Goal: Information Seeking & Learning: Learn about a topic

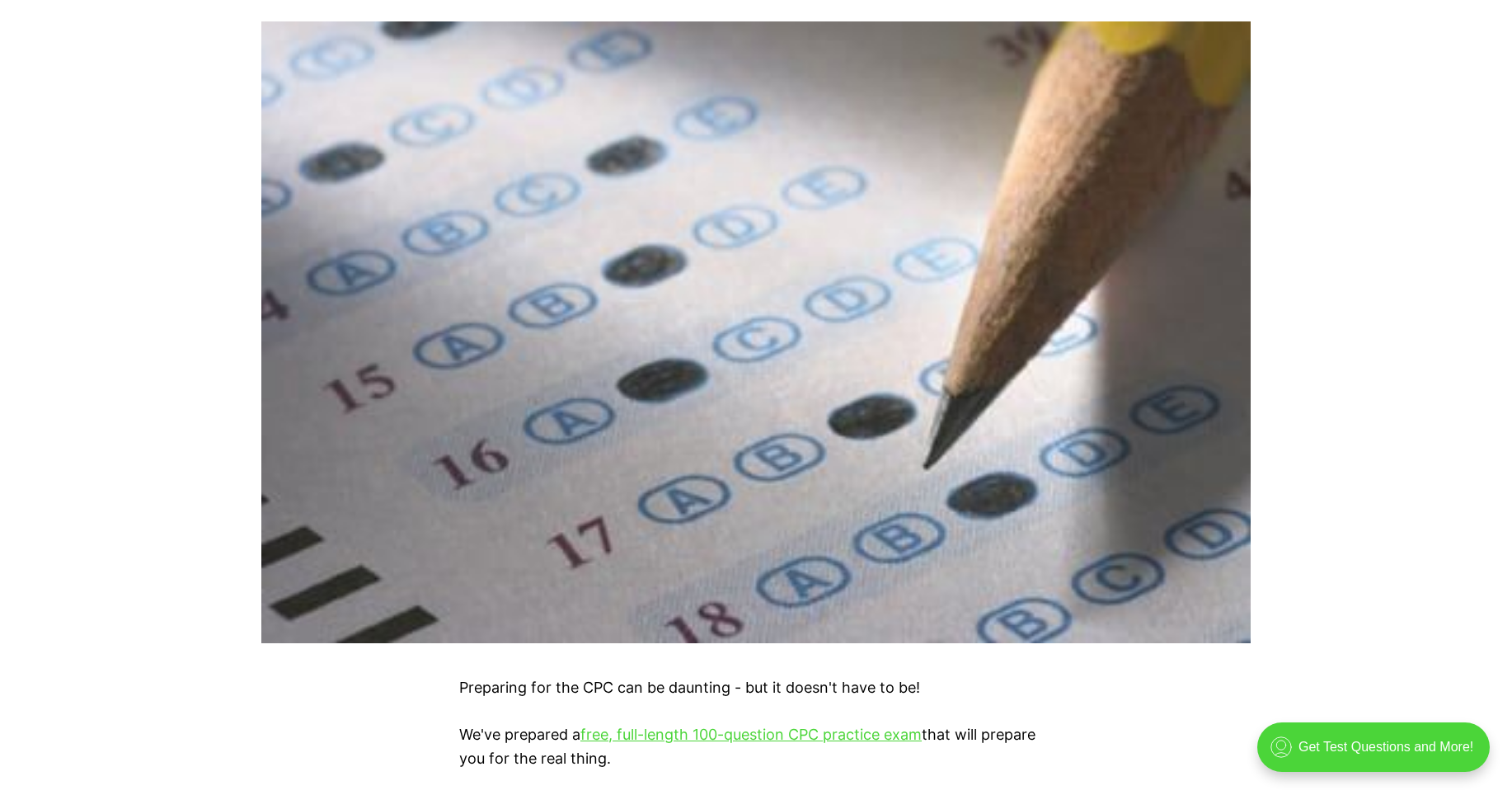
scroll to position [824, 0]
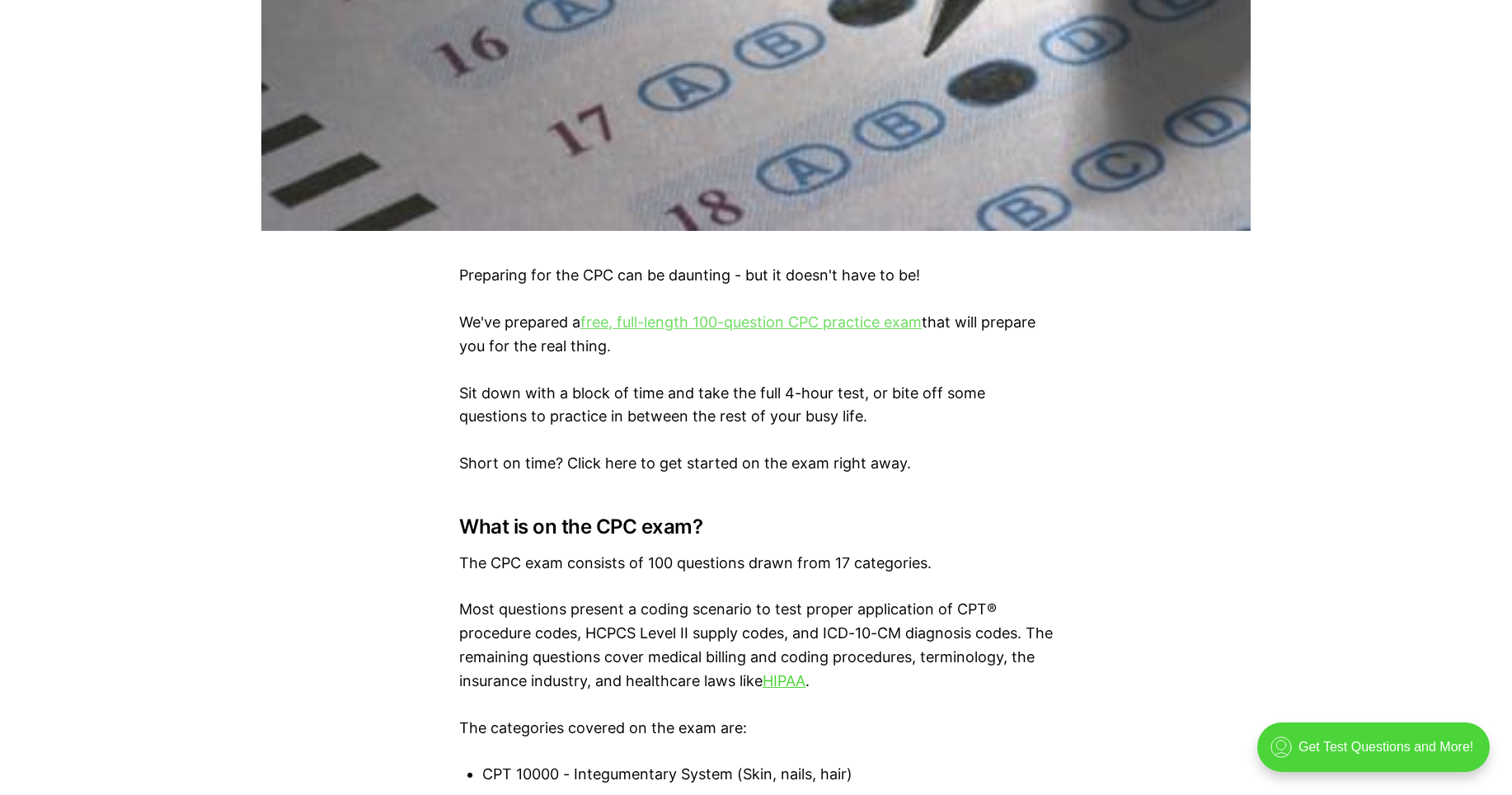
click at [733, 327] on link "free, full-length 100-question CPC practice exam" at bounding box center [751, 322] width 342 height 18
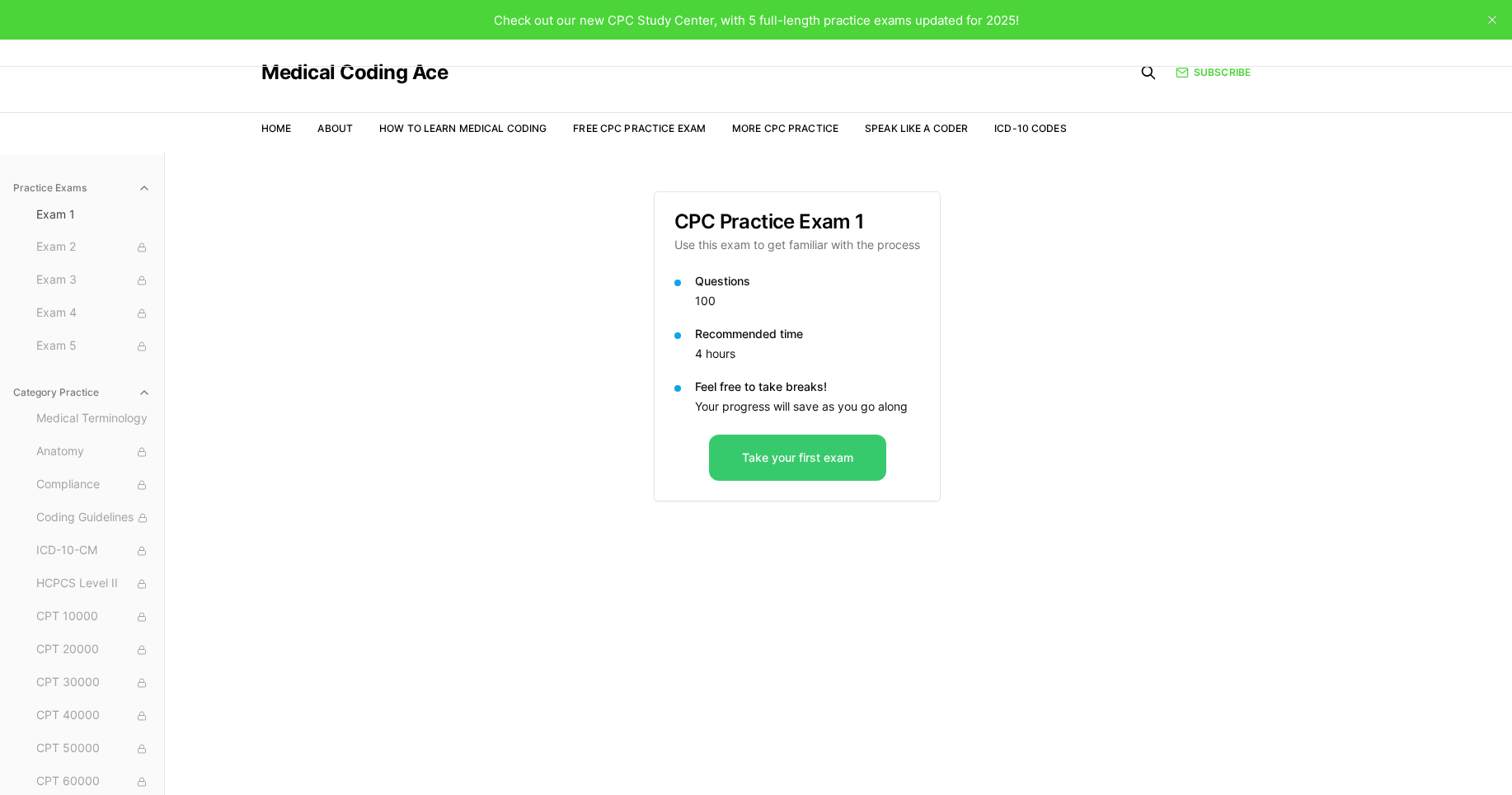
click at [764, 451] on button "Take your first exam" at bounding box center [797, 457] width 177 height 46
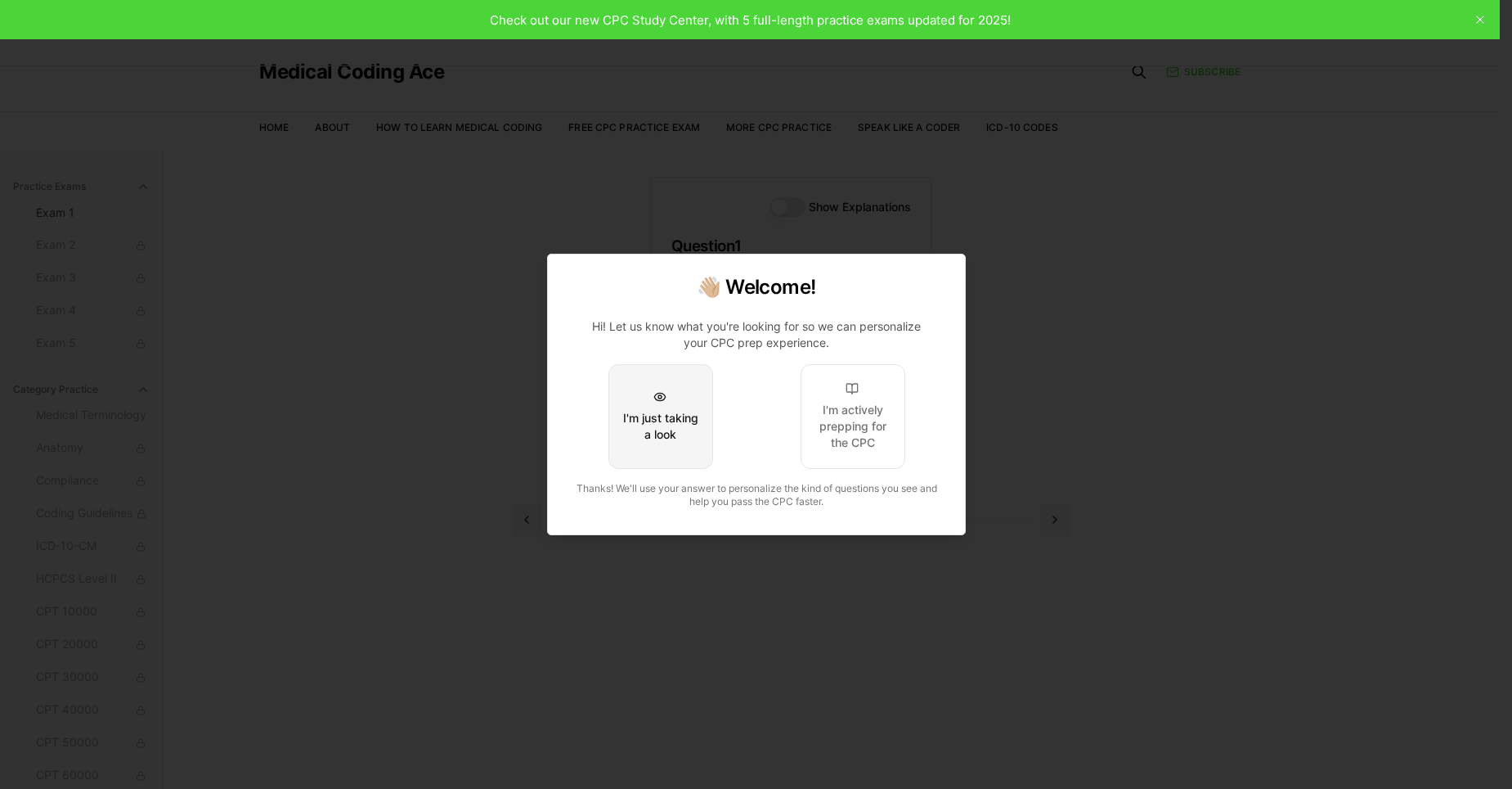
click at [631, 419] on div "I'm just taking a look" at bounding box center [660, 426] width 77 height 32
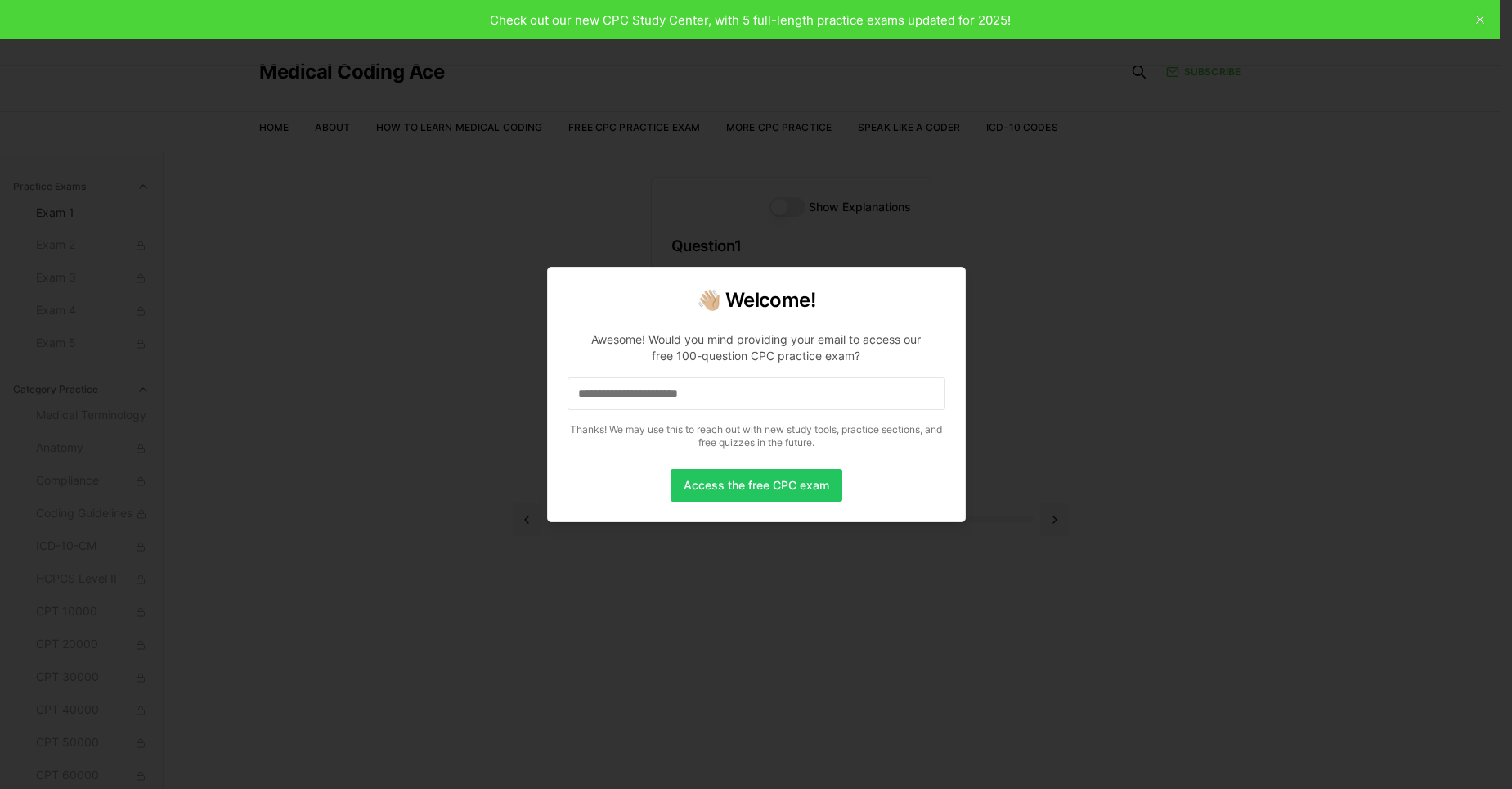
click at [626, 399] on input at bounding box center [756, 393] width 378 height 32
click at [708, 487] on button "Access the free CPC exam" at bounding box center [756, 484] width 172 height 32
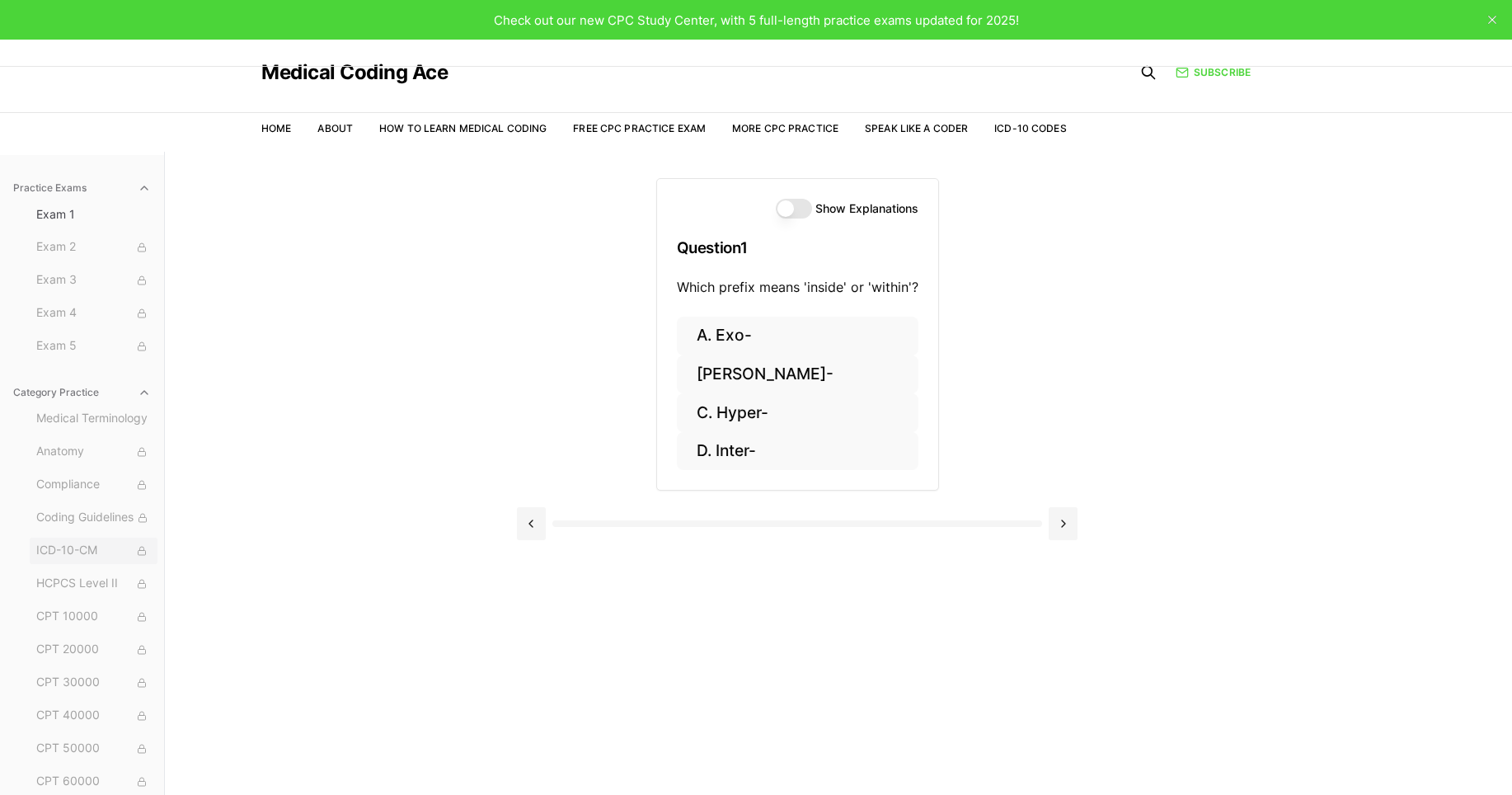
click at [64, 553] on span "ICD-10-CM" at bounding box center [94, 551] width 115 height 19
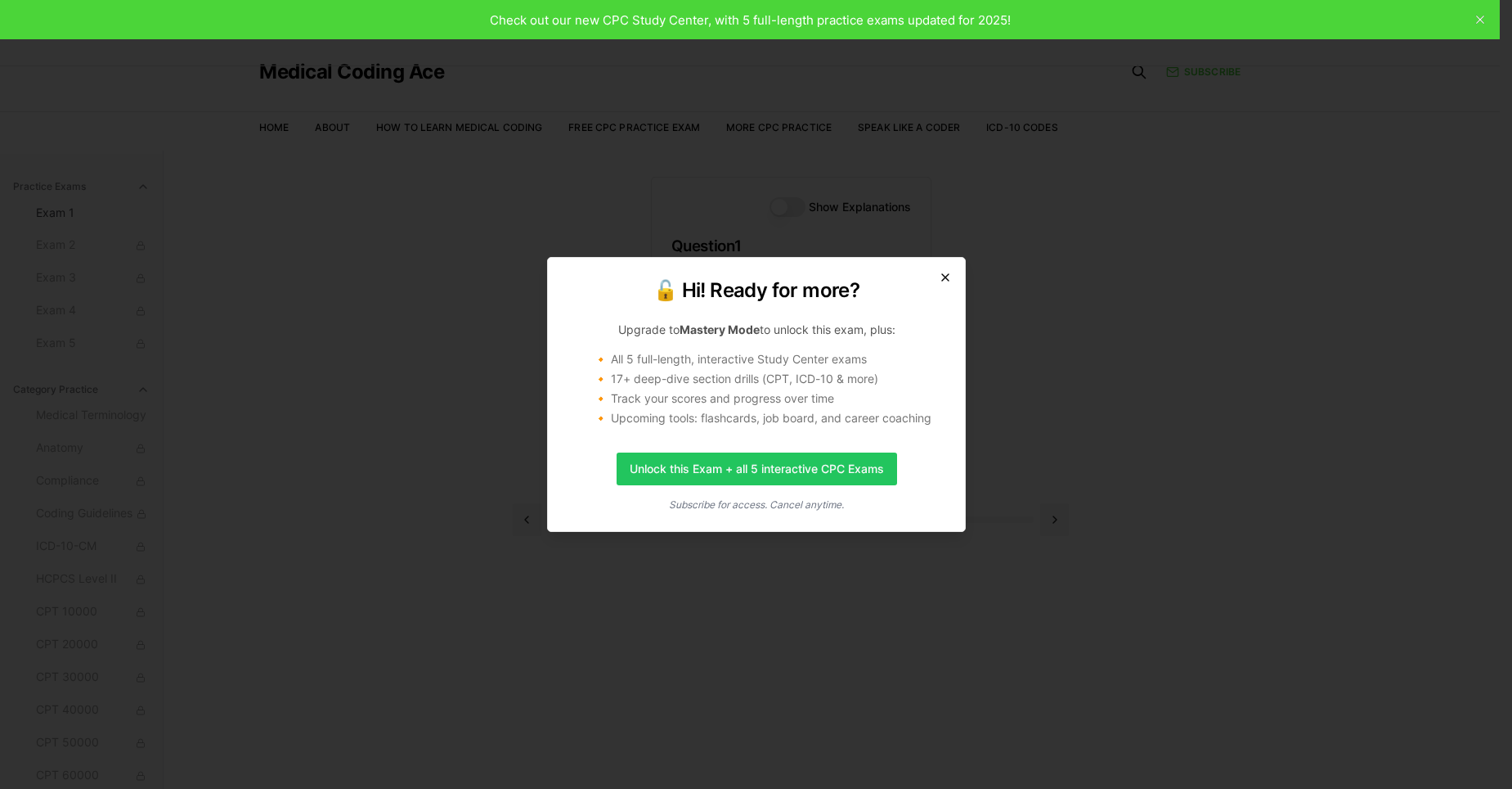
click at [946, 280] on icon "button" at bounding box center [946, 277] width 13 height 13
